Goal: Communication & Community: Answer question/provide support

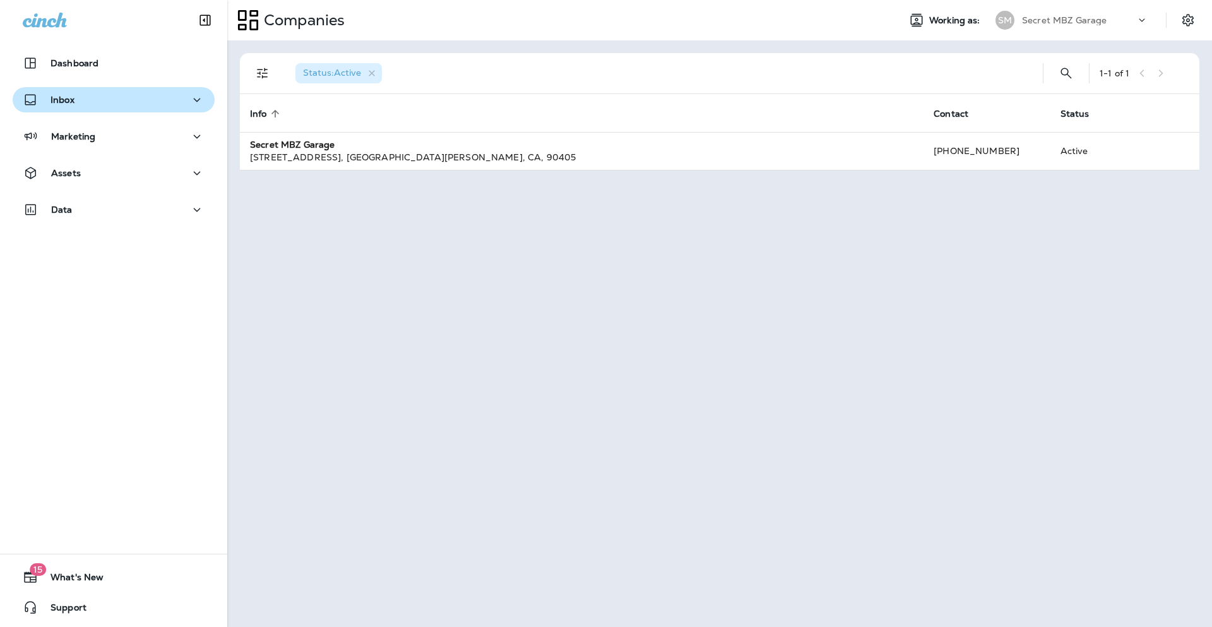
click at [70, 97] on p "Inbox" at bounding box center [62, 100] width 24 height 10
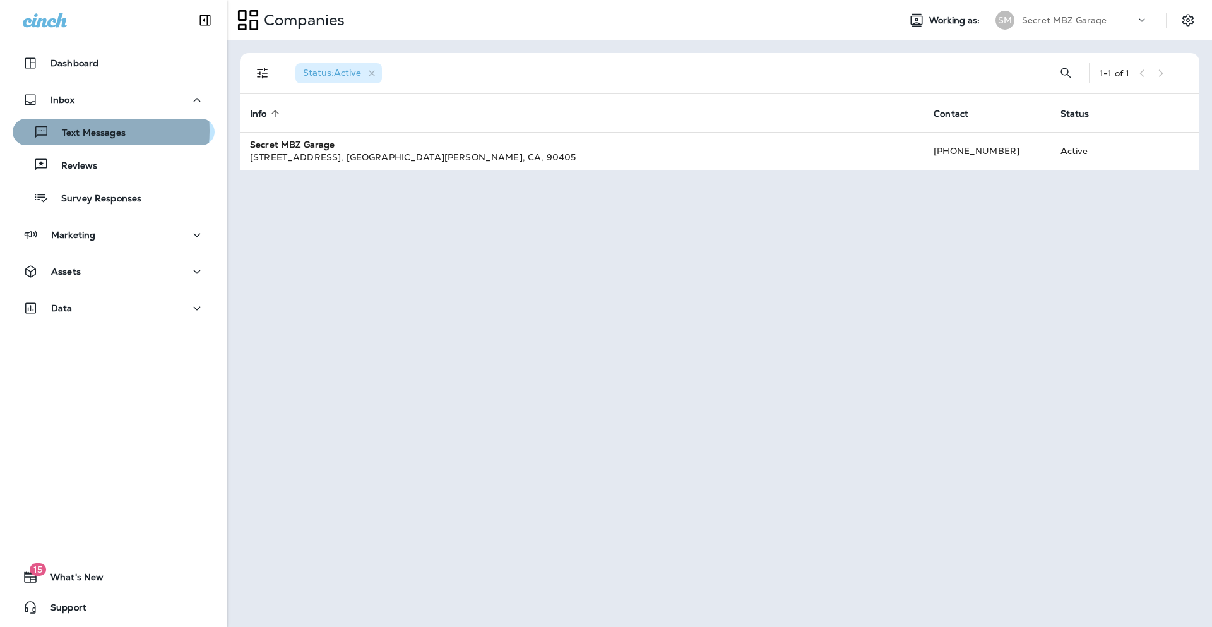
click at [80, 131] on p "Text Messages" at bounding box center [87, 133] width 76 height 12
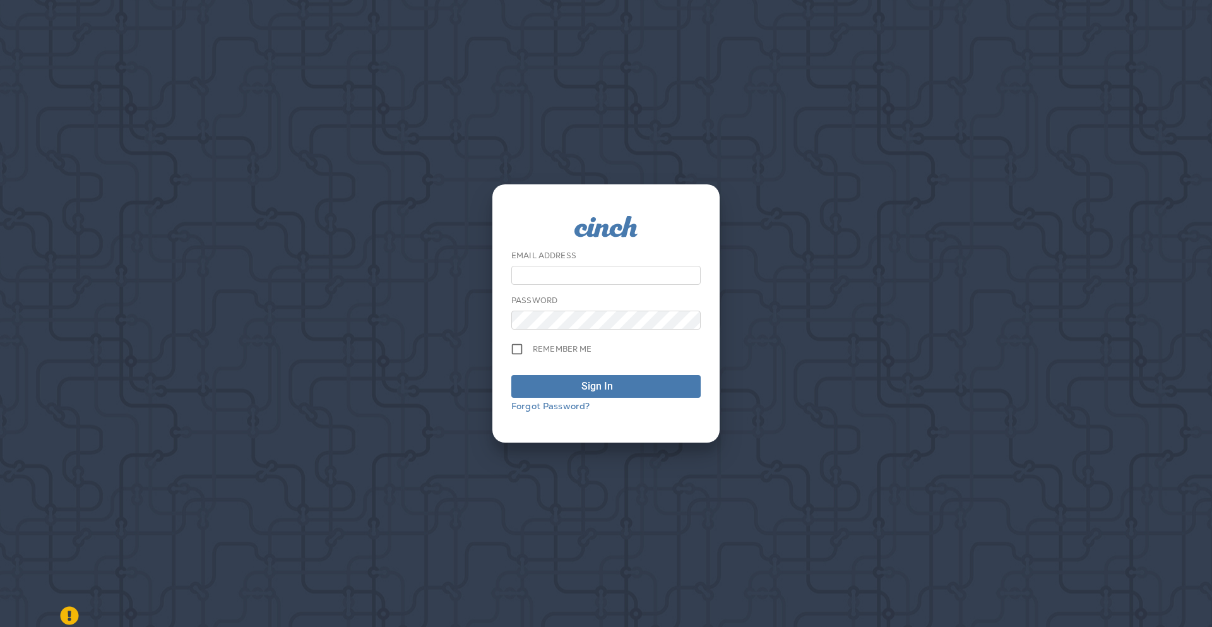
type input "**********"
click at [588, 385] on div "Sign In" at bounding box center [597, 386] width 32 height 15
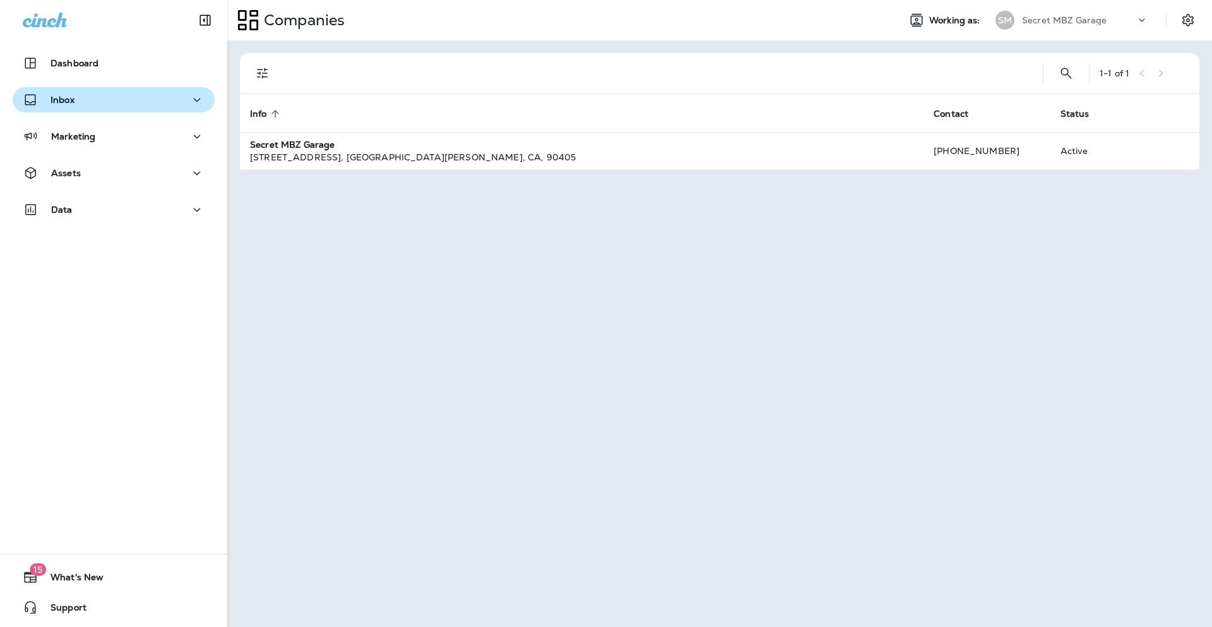
click at [66, 98] on p "Inbox" at bounding box center [62, 100] width 24 height 10
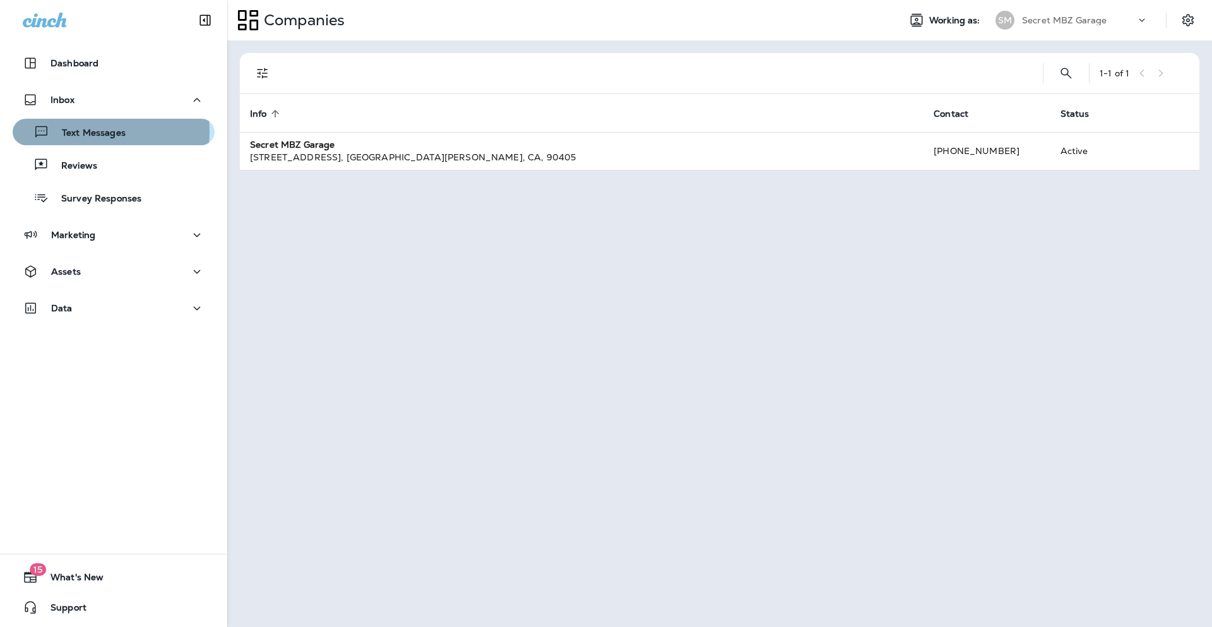
click at [80, 131] on p "Text Messages" at bounding box center [87, 133] width 76 height 12
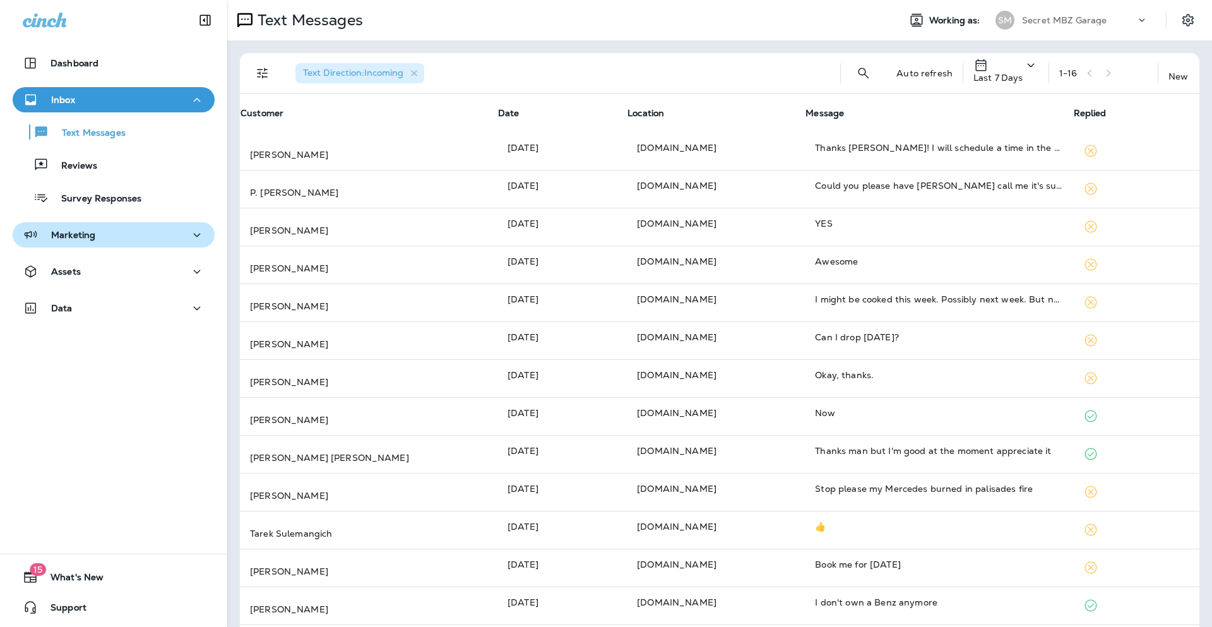
click at [79, 233] on p "Marketing" at bounding box center [73, 235] width 44 height 10
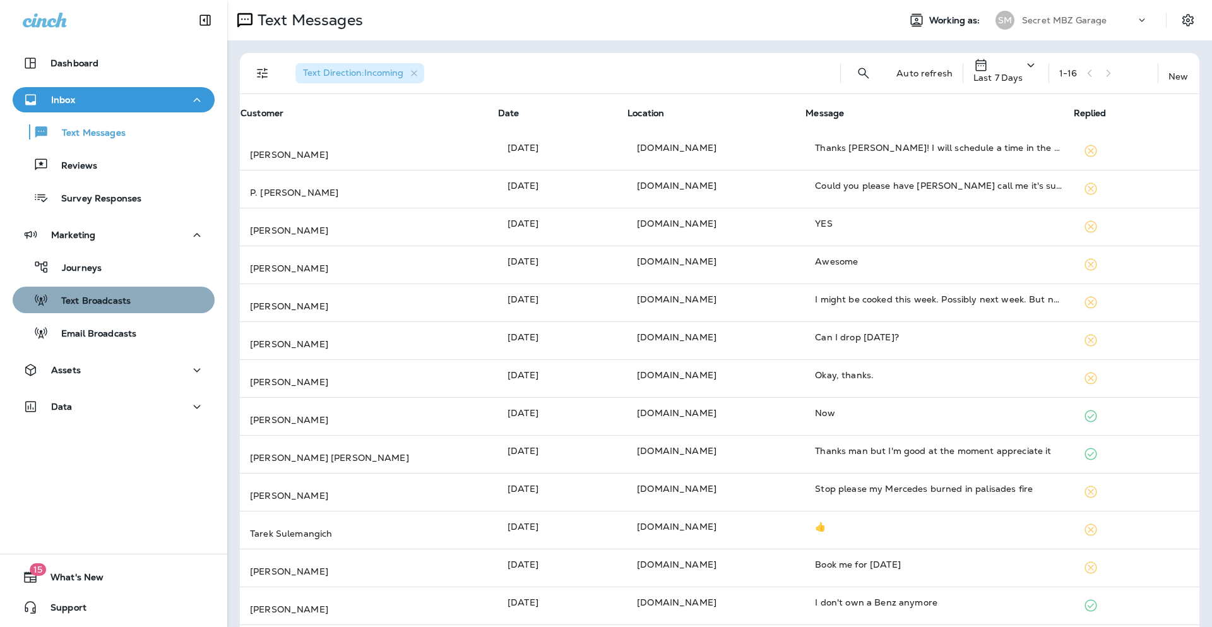
click at [112, 290] on div "Text Broadcasts" at bounding box center [74, 299] width 113 height 19
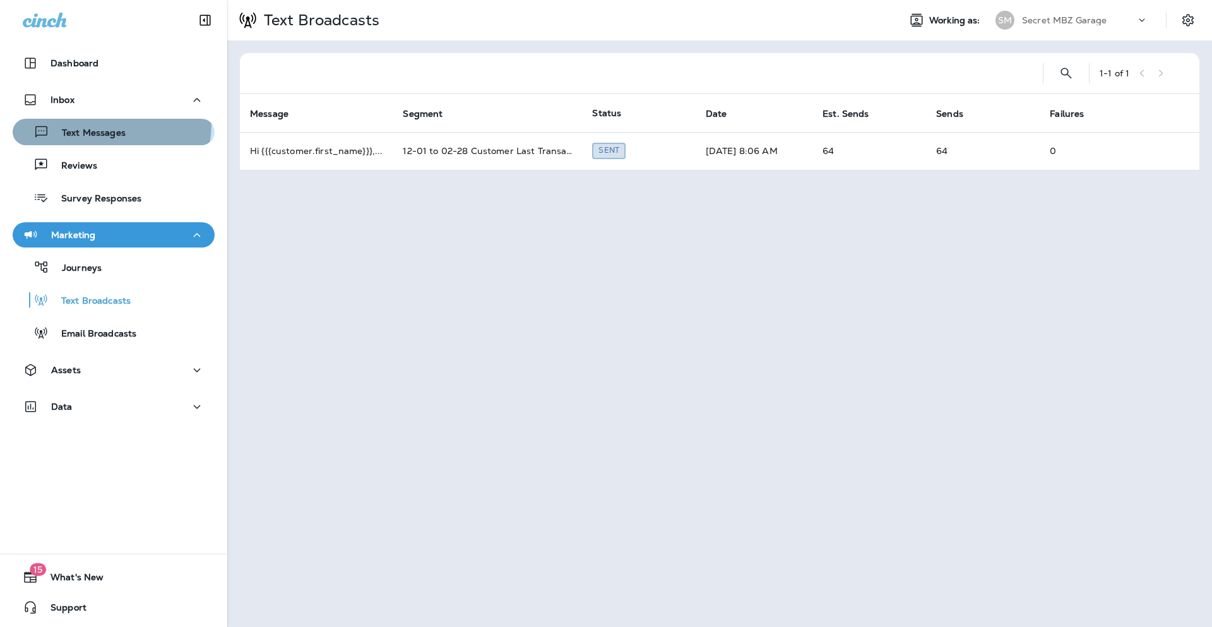
click at [102, 124] on div "Text Messages" at bounding box center [72, 131] width 108 height 19
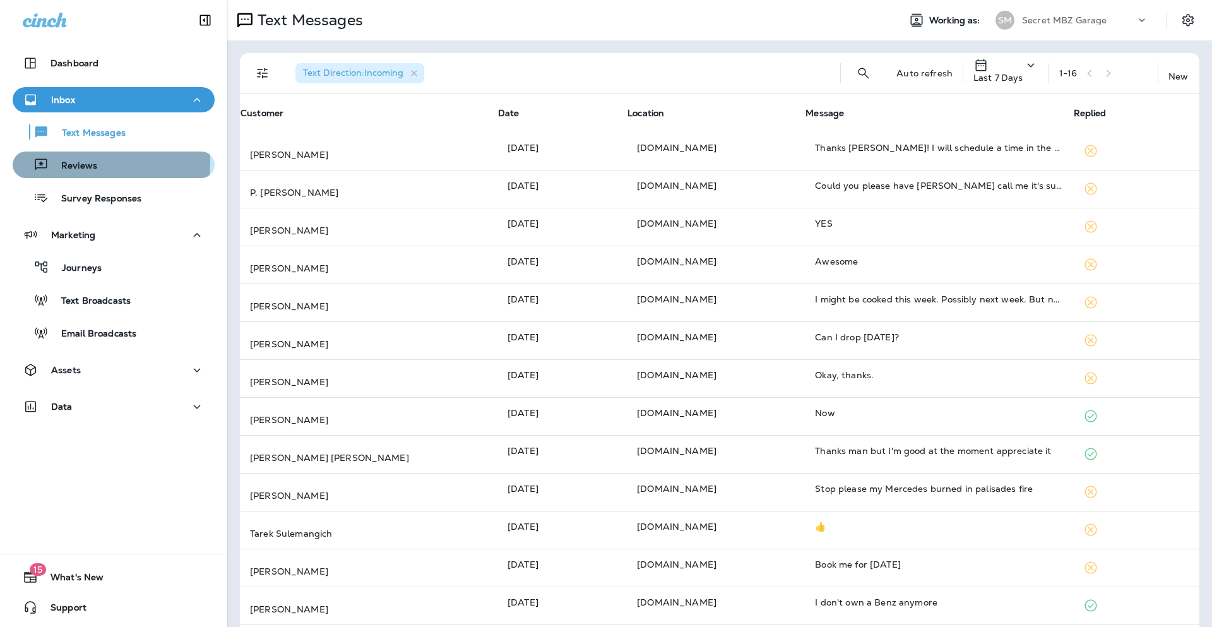
click at [76, 162] on p "Reviews" at bounding box center [73, 166] width 49 height 12
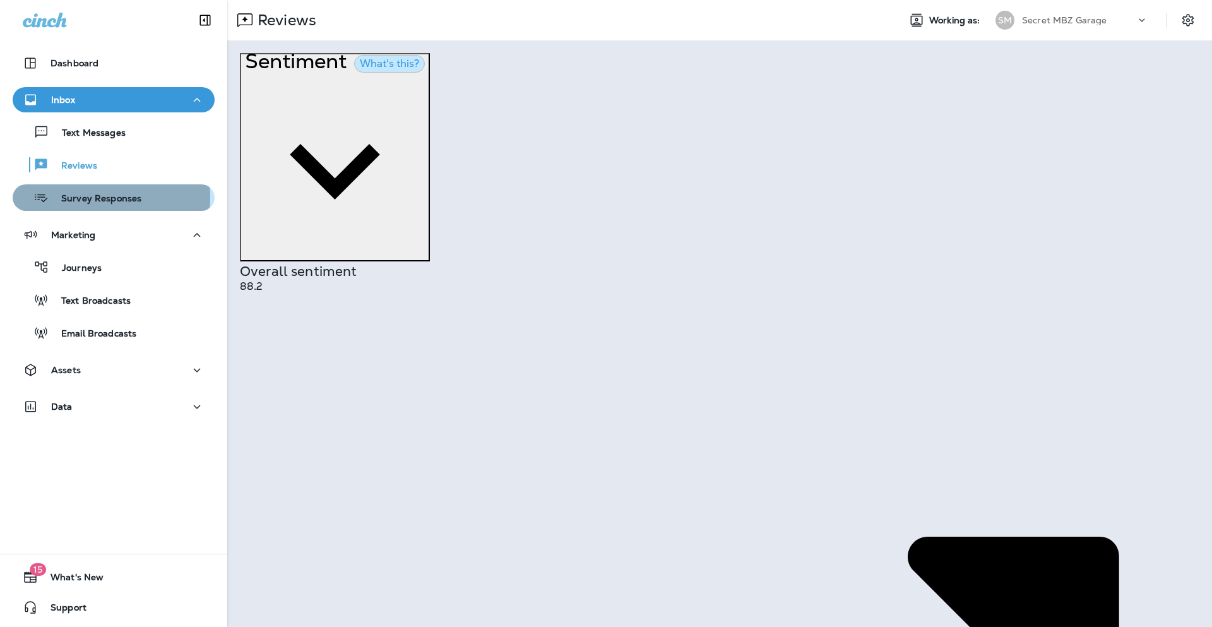
click at [104, 197] on p "Survey Responses" at bounding box center [95, 199] width 93 height 12
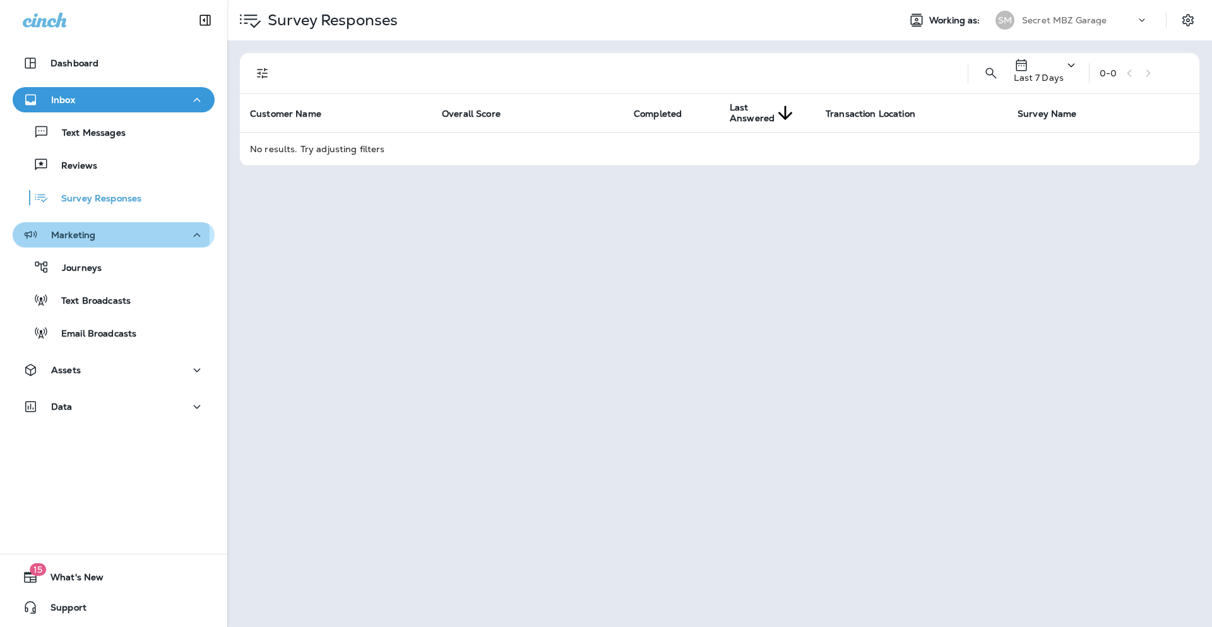
click at [82, 235] on p "Marketing" at bounding box center [73, 235] width 44 height 10
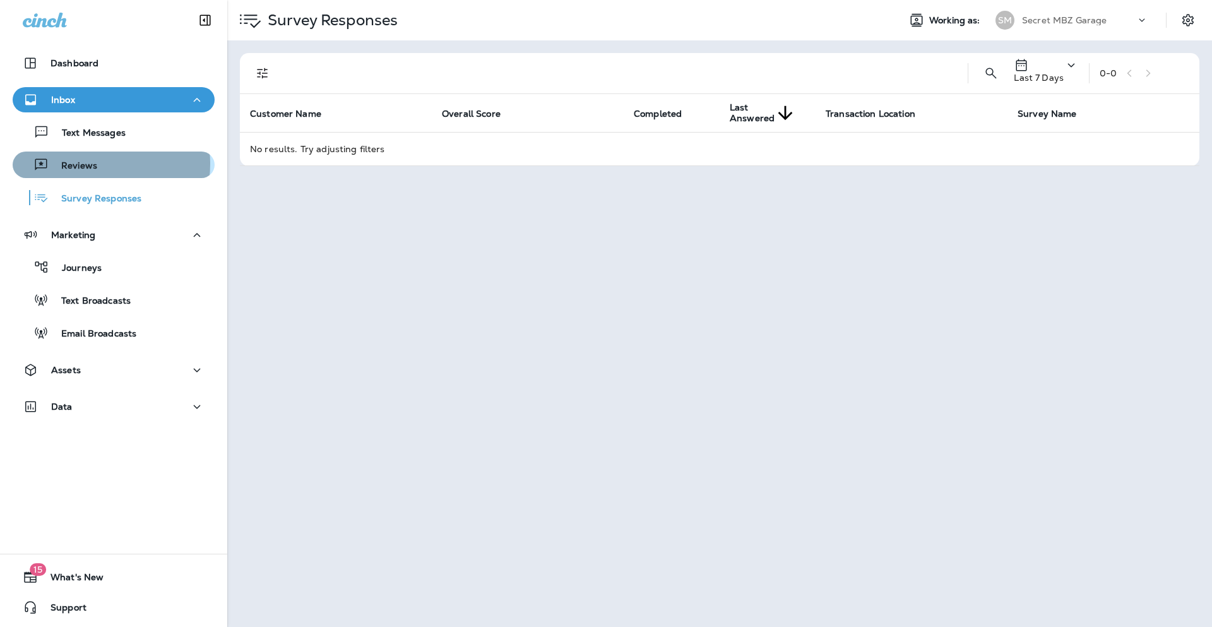
click at [88, 163] on p "Reviews" at bounding box center [73, 166] width 49 height 12
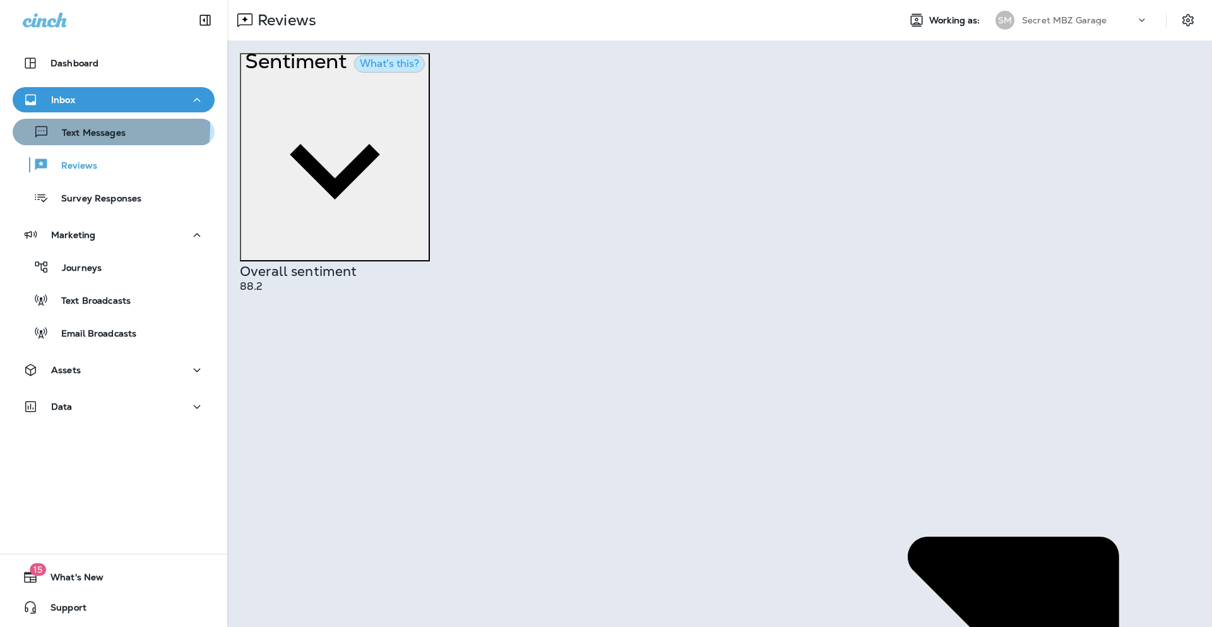
click at [107, 128] on p "Text Messages" at bounding box center [87, 133] width 76 height 12
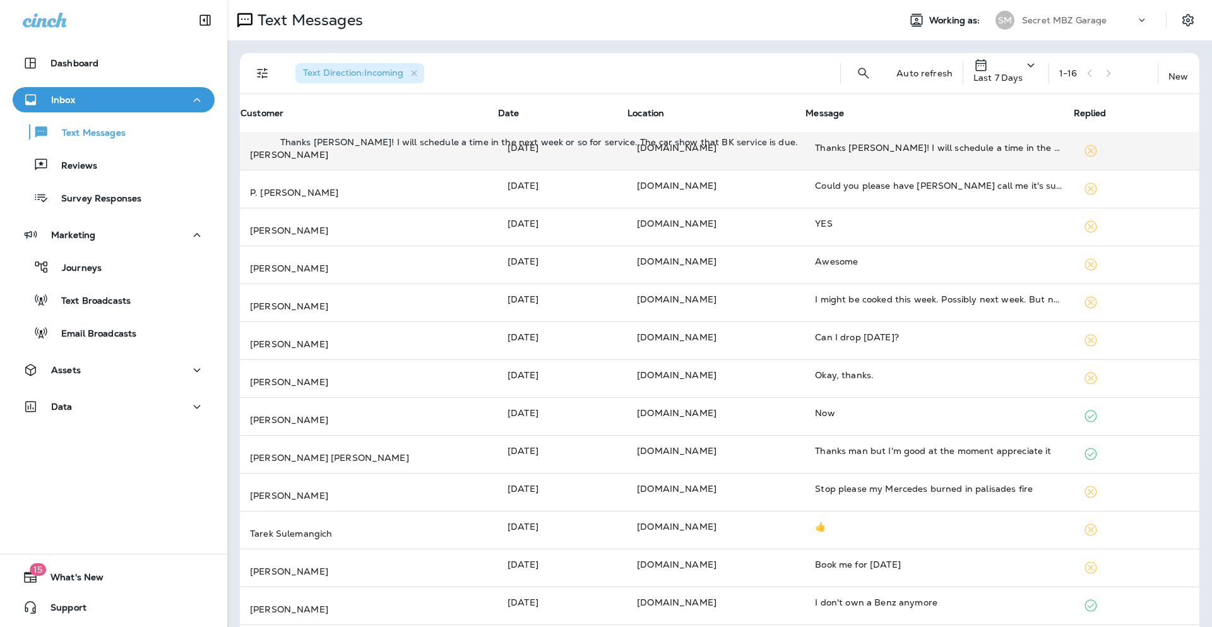
click at [924, 153] on div "Thanks [PERSON_NAME]! I will schedule a time in the next week or so for service…" at bounding box center [938, 147] width 247 height 13
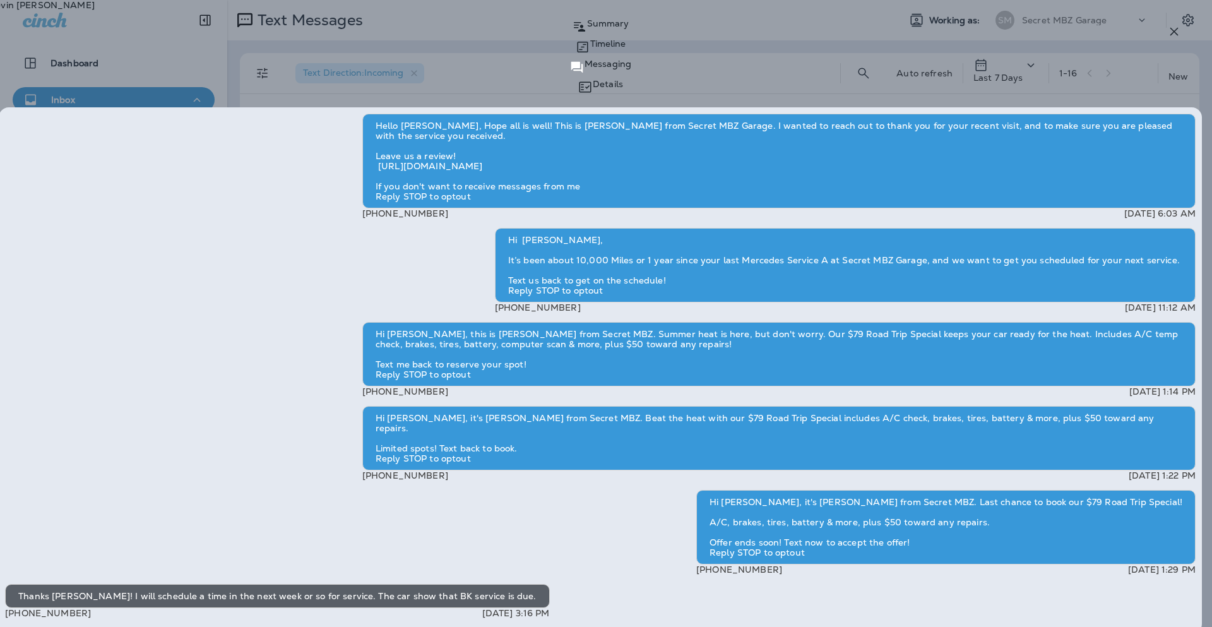
type textarea "**********"
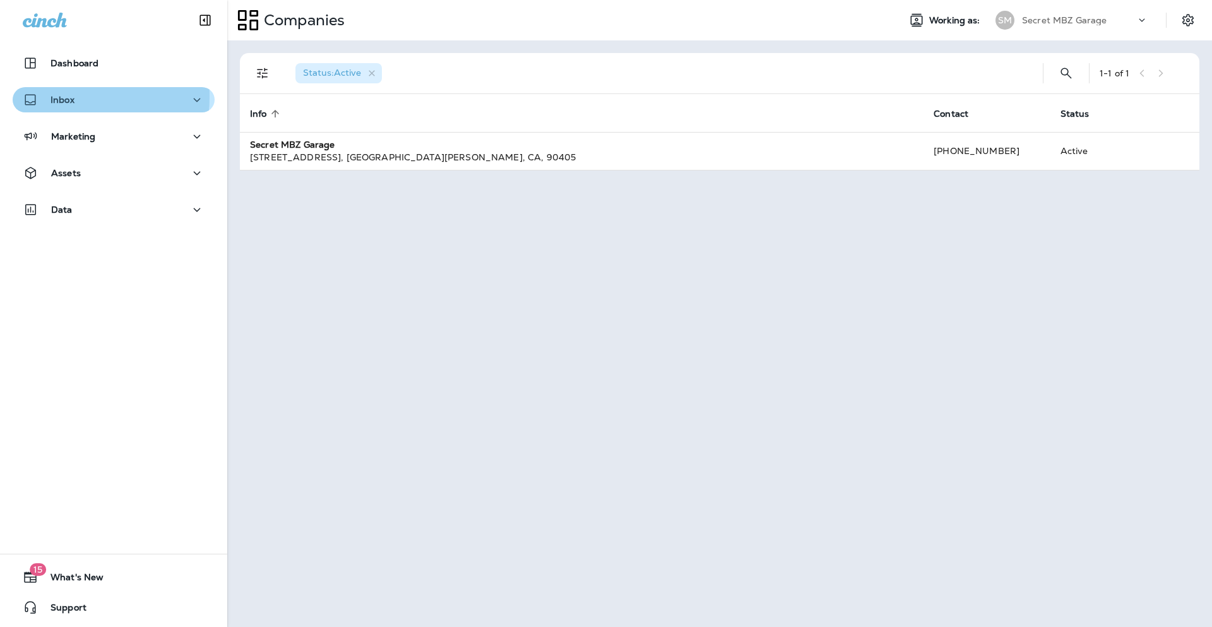
click at [60, 97] on p "Inbox" at bounding box center [62, 100] width 24 height 10
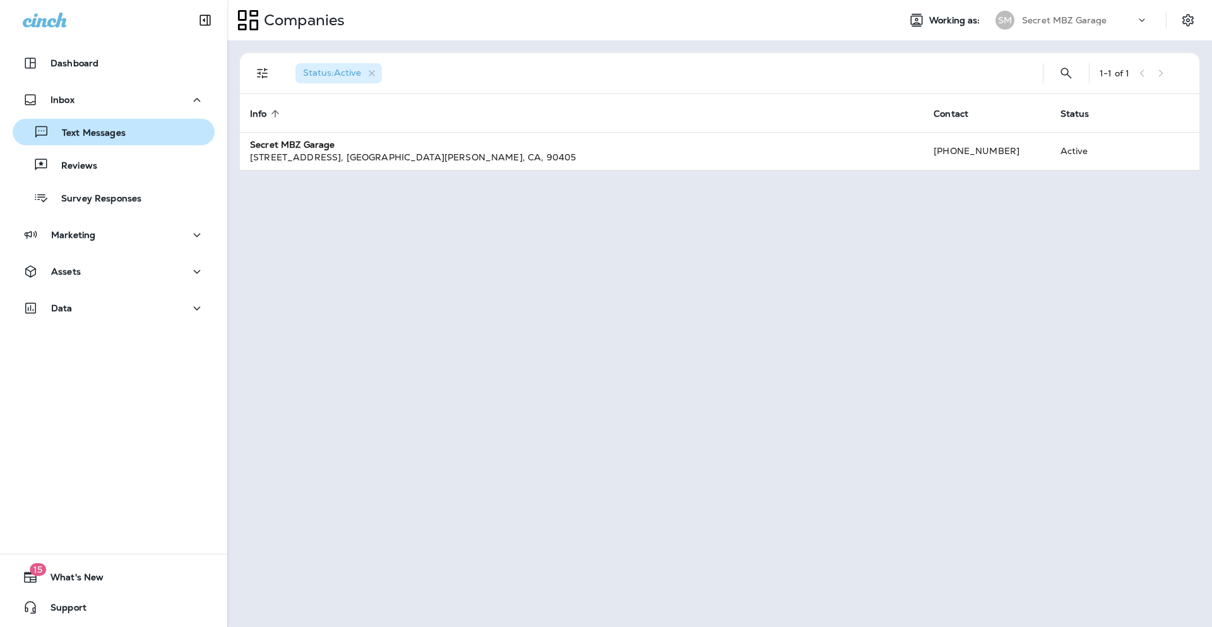
click at [79, 127] on p "Text Messages" at bounding box center [87, 133] width 76 height 12
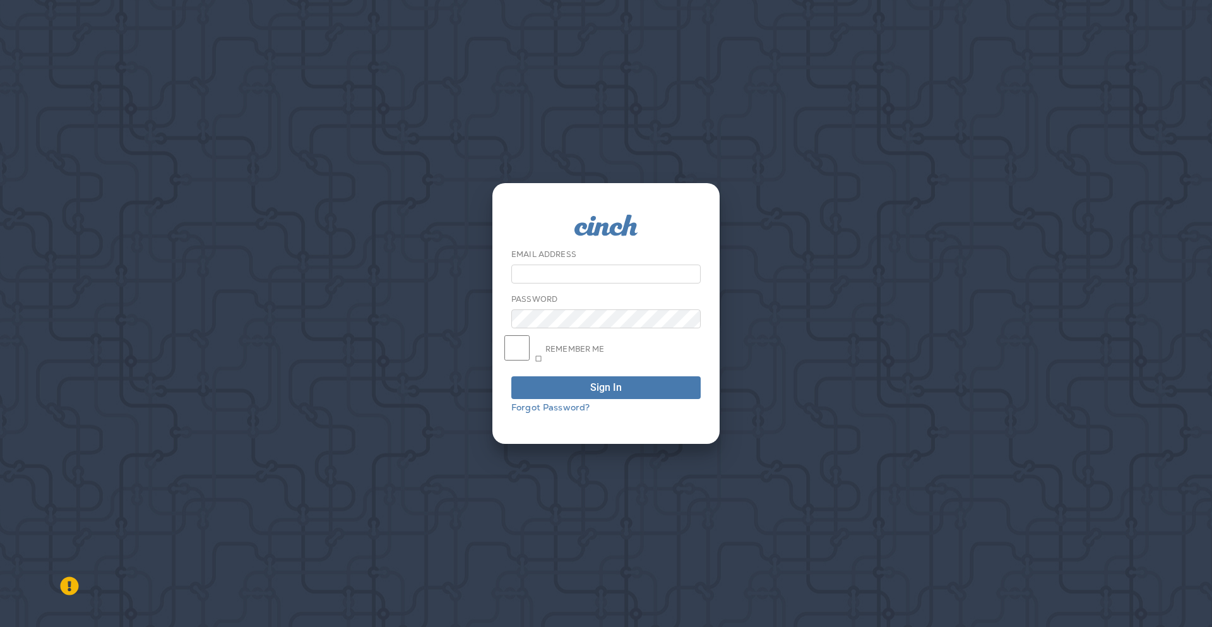
type input "**********"
click at [593, 387] on div "Sign In" at bounding box center [606, 387] width 32 height 10
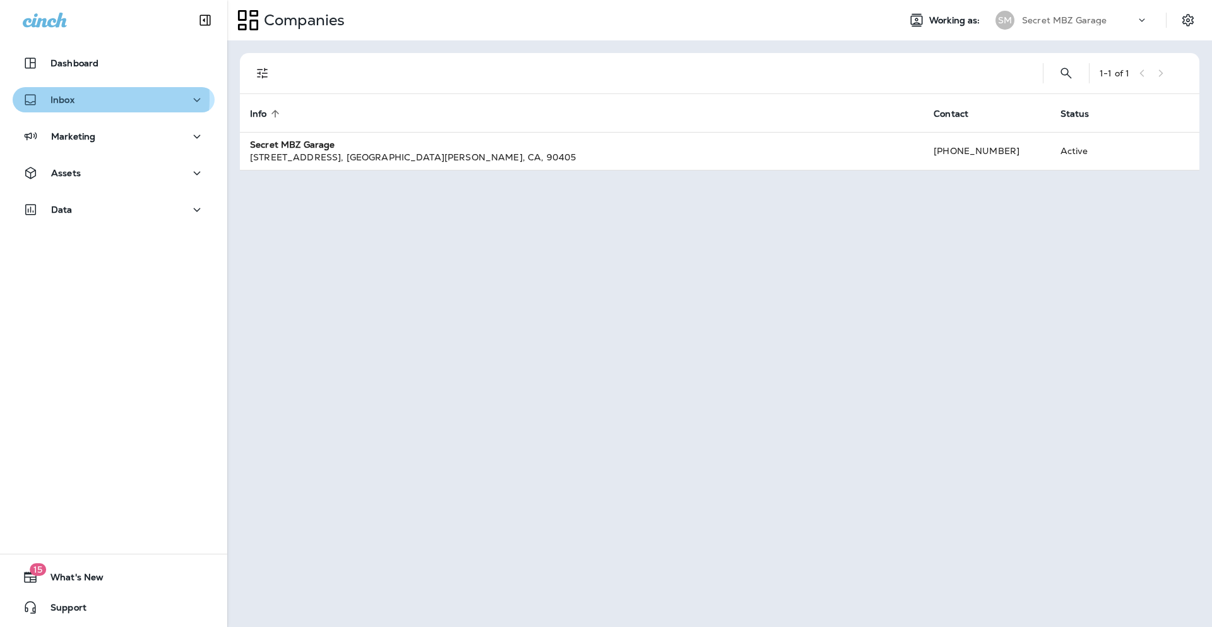
click at [76, 98] on div "Inbox" at bounding box center [114, 100] width 182 height 16
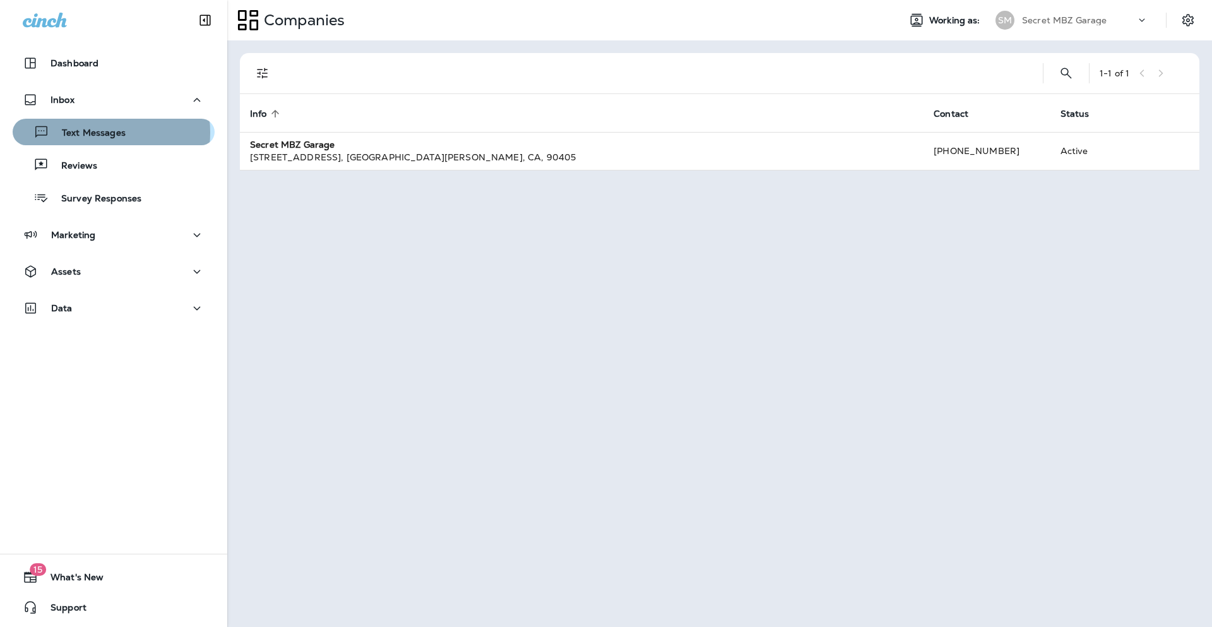
click at [100, 133] on p "Text Messages" at bounding box center [87, 133] width 76 height 12
